Goal: Transaction & Acquisition: Register for event/course

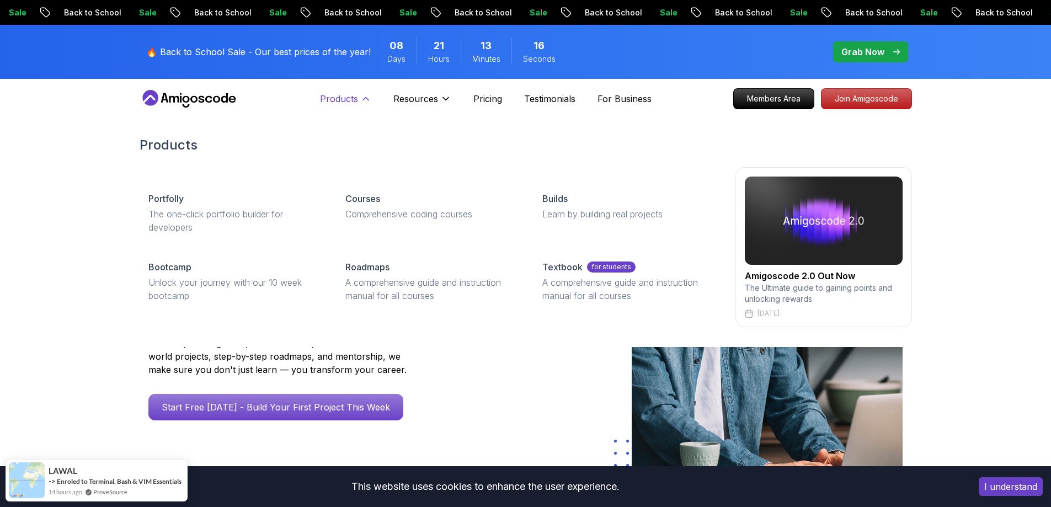
click at [362, 99] on icon at bounding box center [365, 98] width 11 height 11
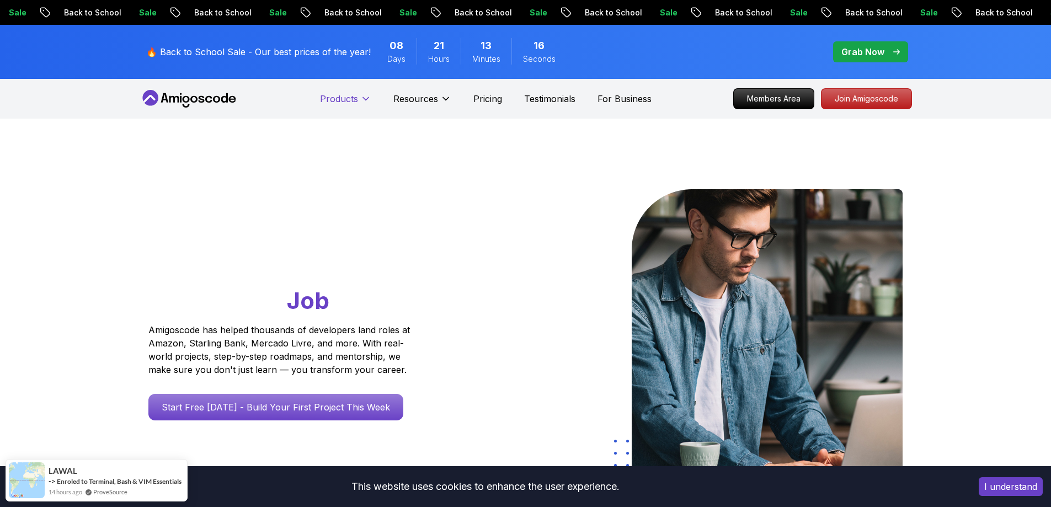
click at [362, 99] on icon at bounding box center [365, 98] width 11 height 11
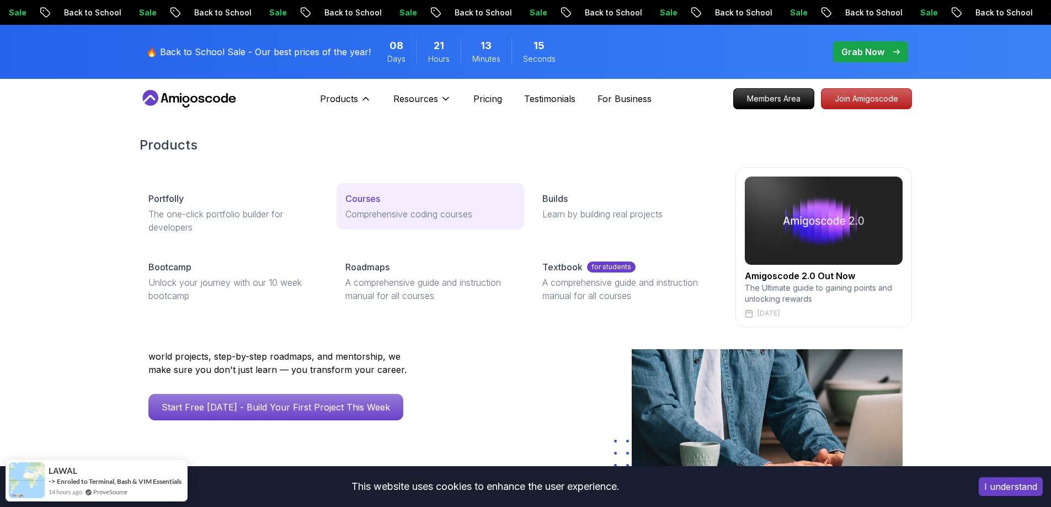
click at [377, 198] on p "Courses" at bounding box center [362, 198] width 35 height 13
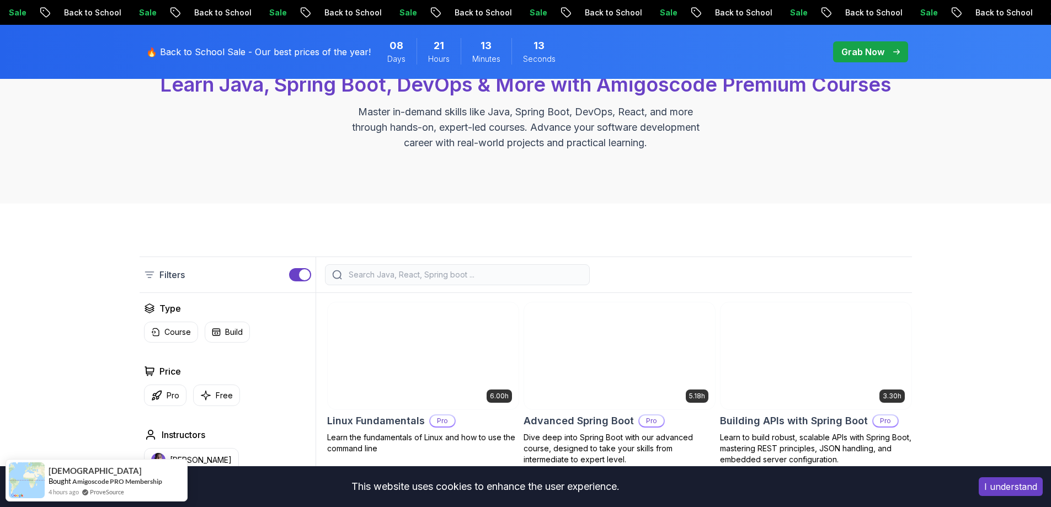
scroll to position [386, 0]
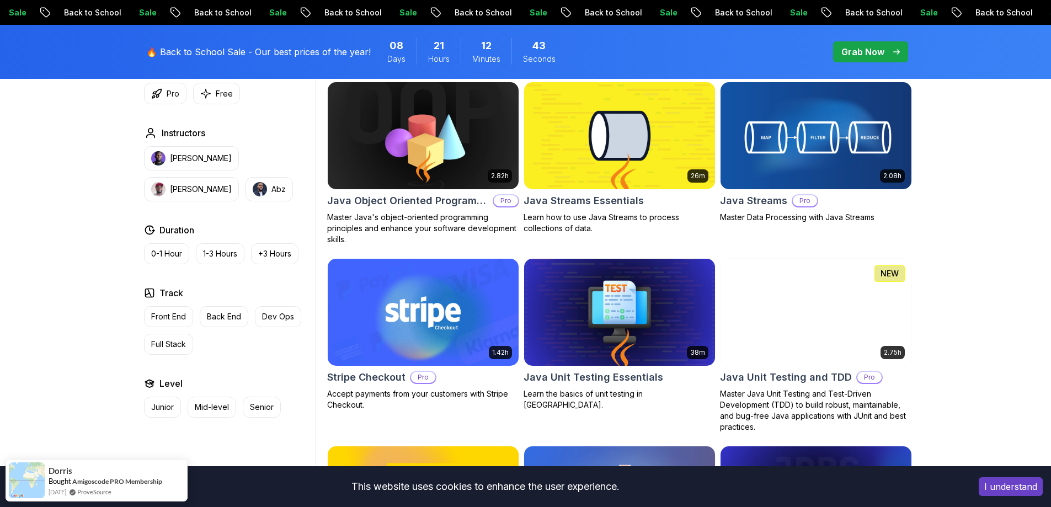
scroll to position [1876, 0]
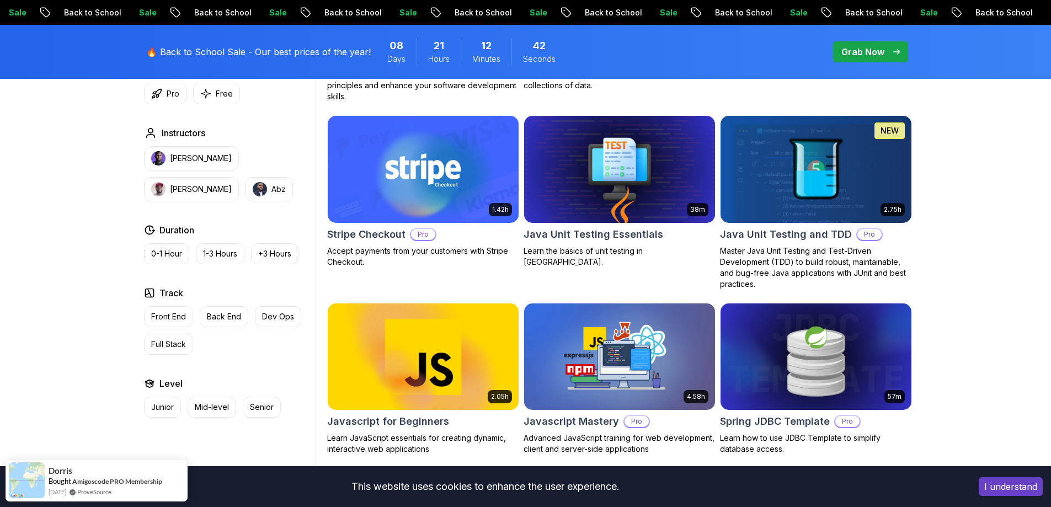
click at [417, 357] on img at bounding box center [423, 357] width 200 height 112
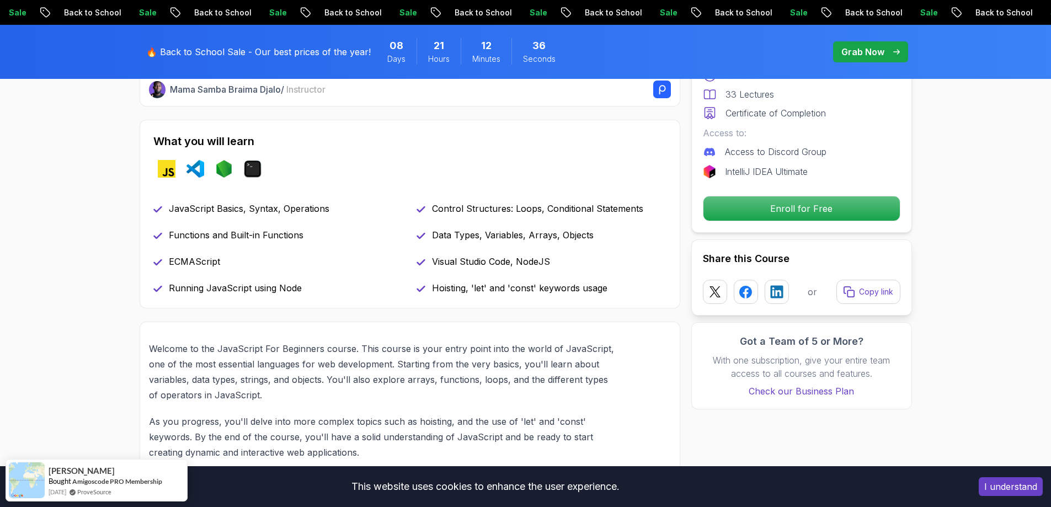
scroll to position [331, 0]
